Goal: Task Accomplishment & Management: Use online tool/utility

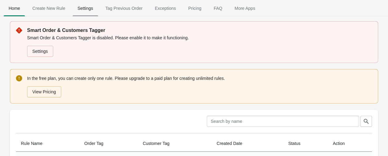
click at [92, 12] on span "Settings" at bounding box center [86, 8] width 26 height 11
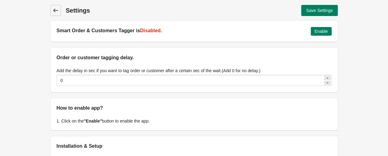
click at [58, 6] on link "Back" at bounding box center [55, 10] width 10 height 11
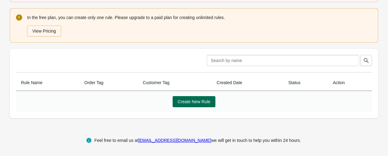
click at [199, 103] on span "Create New Rule" at bounding box center [193, 101] width 33 height 5
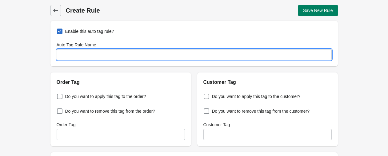
click at [84, 56] on input "Auto Tag Rule Name" at bounding box center [194, 54] width 275 height 11
paste input "Auto Tags – Customer & Order"
paste input "Oriental Dream"
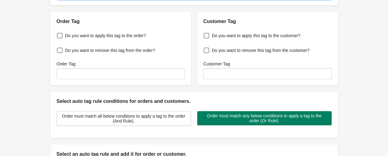
scroll to position [68, 0]
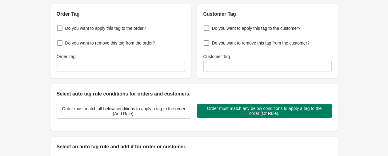
type input "Oriental Dream"
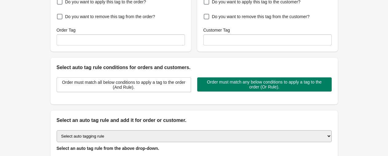
scroll to position [137, 0]
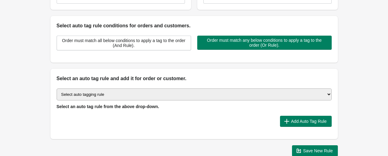
click at [123, 93] on select "Select auto tagging rule Tag by order amount Tag based on the order count (Volu…" at bounding box center [194, 95] width 275 height 12
click at [125, 94] on select "Select auto tagging rule Tag by order amount Tag based on the order count (Volu…" at bounding box center [194, 95] width 275 height 12
click at [113, 96] on select "Select auto tagging rule Tag by order amount Tag based on the order count (Volu…" at bounding box center [194, 95] width 275 height 12
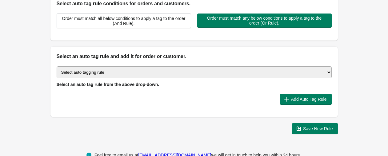
scroll to position [171, 0]
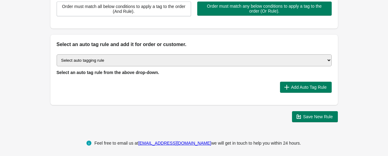
click at [90, 62] on select "Select auto tagging rule Tag by order amount Tag based on the order count (Volu…" at bounding box center [194, 60] width 275 height 12
click at [180, 84] on div at bounding box center [166, 87] width 218 height 11
click at [285, 90] on button "Add Auto Tag Rule" at bounding box center [306, 87] width 52 height 11
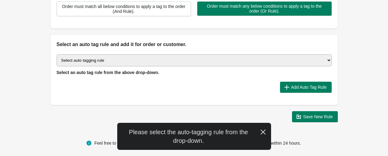
click at [222, 94] on div "Select auto tagging rule Tag by order amount Tag based on the order count (Volu…" at bounding box center [193, 76] width 287 height 57
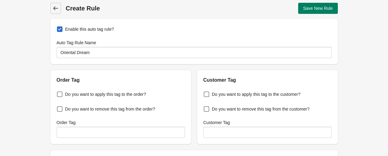
scroll to position [0, 0]
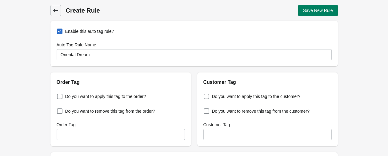
click at [57, 9] on icon at bounding box center [56, 10] width 6 height 6
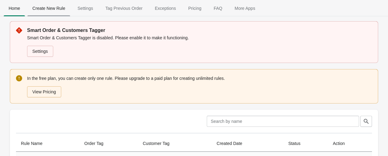
click at [60, 13] on span "Create New Rule" at bounding box center [48, 8] width 43 height 11
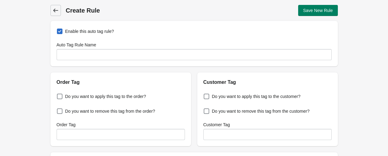
click at [54, 14] on span "Back" at bounding box center [55, 10] width 9 height 9
